Goal: Task Accomplishment & Management: Manage account settings

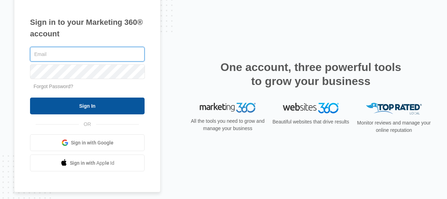
type input "[EMAIL_ADDRESS][DOMAIN_NAME]"
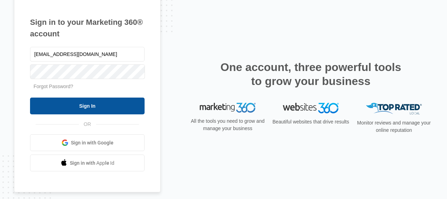
click at [86, 109] on input "Sign In" at bounding box center [87, 105] width 115 height 17
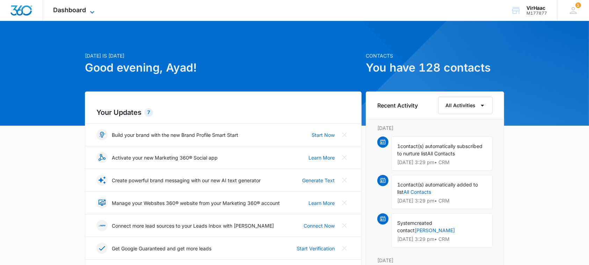
click at [91, 10] on icon at bounding box center [92, 12] width 8 height 8
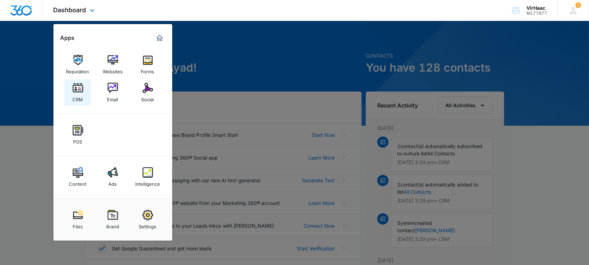
click at [81, 97] on div "CRM" at bounding box center [78, 97] width 10 height 9
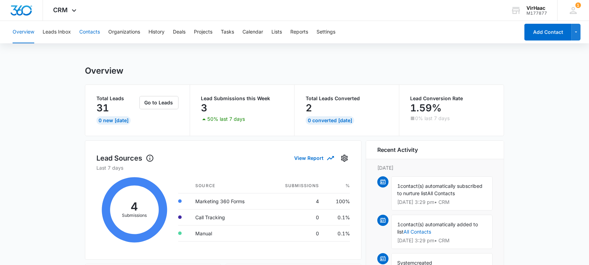
click at [94, 34] on button "Contacts" at bounding box center [89, 32] width 21 height 22
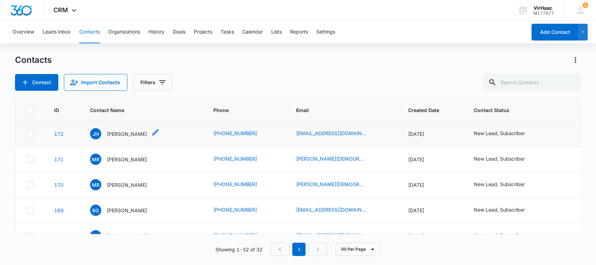
click at [121, 135] on p "[PERSON_NAME]" at bounding box center [127, 133] width 40 height 7
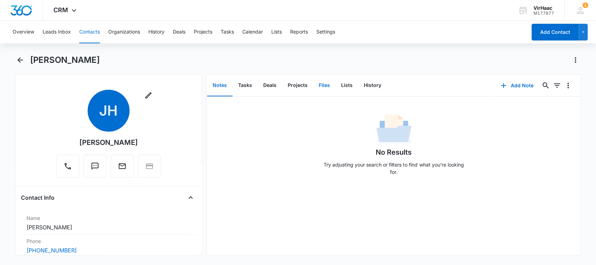
click at [325, 84] on button "Files" at bounding box center [324, 86] width 22 height 22
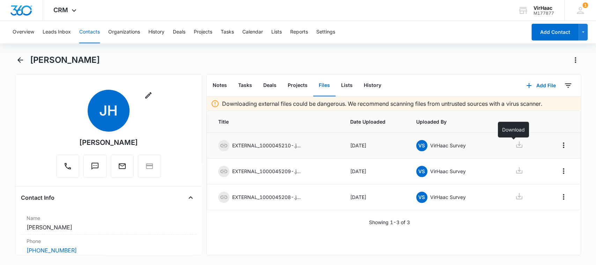
click at [515, 145] on icon at bounding box center [519, 144] width 8 height 8
click at [515, 169] on icon at bounding box center [519, 170] width 8 height 8
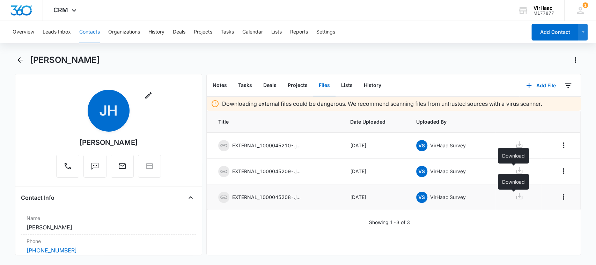
click at [515, 198] on icon at bounding box center [519, 196] width 8 height 8
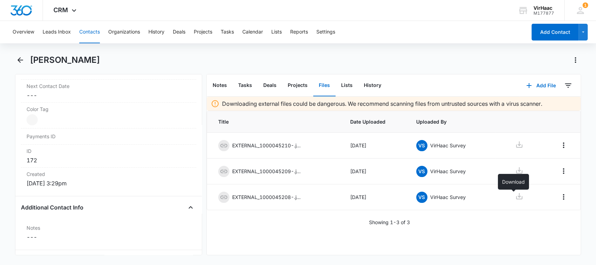
scroll to position [388, 0]
